Goal: Book appointment/travel/reservation

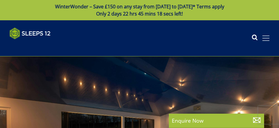
click at [266, 36] on span at bounding box center [265, 37] width 7 height 5
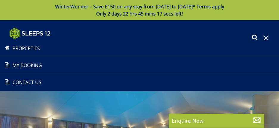
click at [27, 49] on link "Properties" at bounding box center [139, 48] width 279 height 7
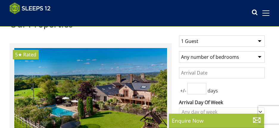
scroll to position [179, 0]
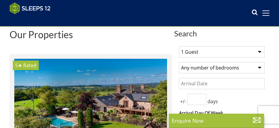
click at [206, 56] on select "1 Guest 2 Guests 3 Guests 4 Guests 5 Guests 6 Guests 7 Guests 8 Guests 9 Guests…" at bounding box center [222, 51] width 86 height 11
select select "14"
click at [179, 49] on select "1 Guest 2 Guests 3 Guests 4 Guests 5 Guests 6 Guests 7 Guests 8 Guests 9 Guests…" at bounding box center [222, 51] width 86 height 11
click at [203, 99] on input "1" at bounding box center [196, 99] width 19 height 11
click at [203, 99] on input "2" at bounding box center [196, 99] width 19 height 11
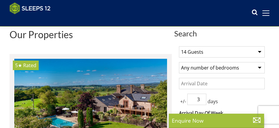
click at [203, 99] on input "3" at bounding box center [196, 99] width 19 height 11
click at [203, 99] on input "4" at bounding box center [196, 99] width 19 height 11
click at [203, 105] on input "4" at bounding box center [196, 99] width 19 height 11
click at [203, 105] on input "3" at bounding box center [196, 99] width 19 height 11
click at [203, 99] on input "4" at bounding box center [196, 99] width 19 height 11
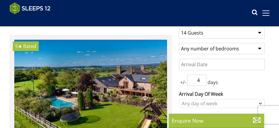
scroll to position [208, 0]
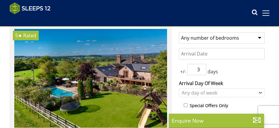
click at [202, 74] on input "3" at bounding box center [196, 69] width 19 height 11
click at [202, 74] on input "2" at bounding box center [196, 69] width 19 height 11
click at [202, 74] on input "1" at bounding box center [196, 69] width 19 height 11
type input "0"
click at [202, 74] on input "0" at bounding box center [196, 69] width 19 height 11
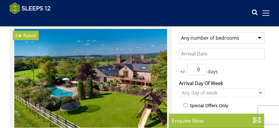
click at [223, 70] on div "+/- 0 days" at bounding box center [222, 69] width 86 height 11
click at [216, 41] on select "Any number of bedrooms 4 Bedrooms 5 Bedrooms 6 Bedrooms 7 Bedrooms 8 Bedrooms 9…" at bounding box center [222, 37] width 86 height 11
click at [229, 69] on div "+/- 0 days" at bounding box center [222, 69] width 86 height 11
click at [225, 56] on input "Date" at bounding box center [222, 53] width 86 height 11
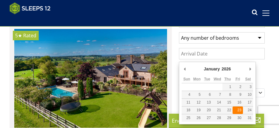
type input "[DATE]"
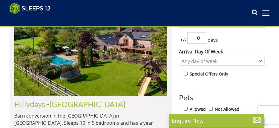
scroll to position [268, 0]
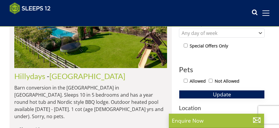
click at [218, 98] on span "Update" at bounding box center [222, 94] width 18 height 7
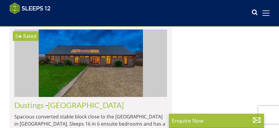
scroll to position [2174, 0]
